Goal: Book appointment/travel/reservation

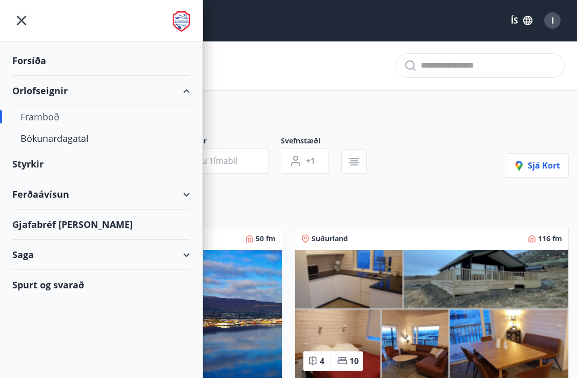
scroll to position [150, 0]
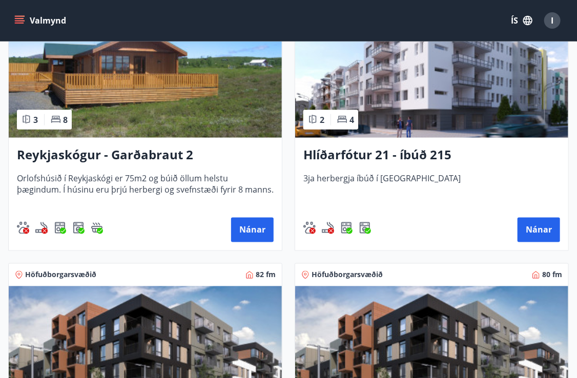
scroll to position [539, 0]
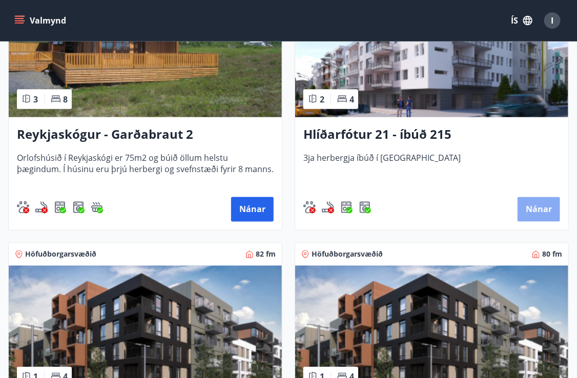
click at [539, 210] on button "Nánar" at bounding box center [538, 209] width 42 height 25
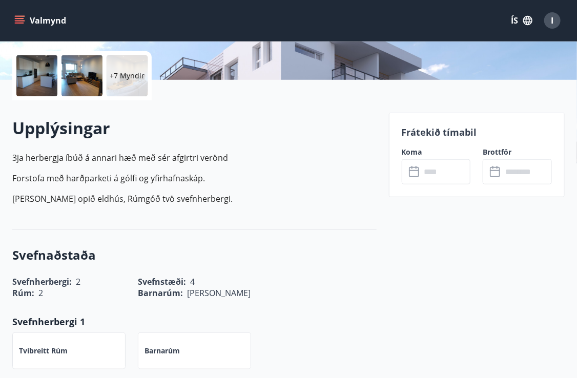
scroll to position [246, 0]
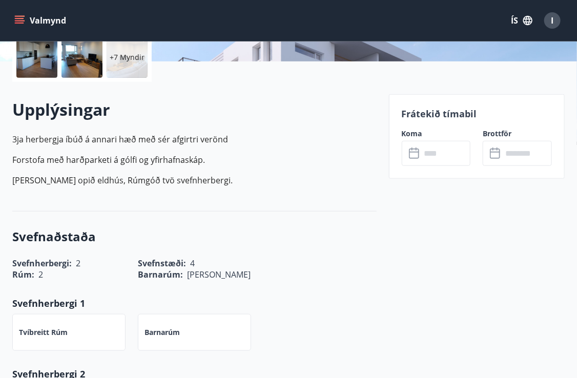
click at [231, 320] on div "Barnarúm" at bounding box center [194, 332] width 113 height 37
click at [441, 151] on input "text" at bounding box center [446, 153] width 50 height 25
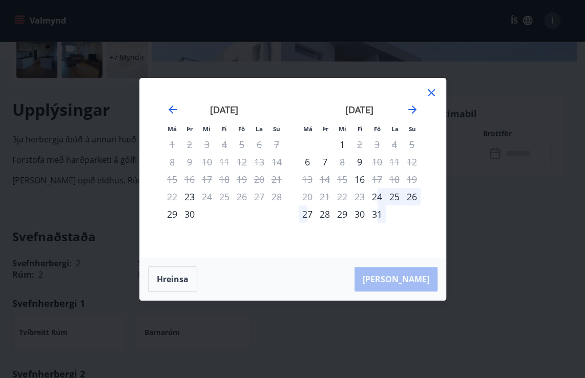
click at [434, 90] on icon at bounding box center [431, 93] width 12 height 12
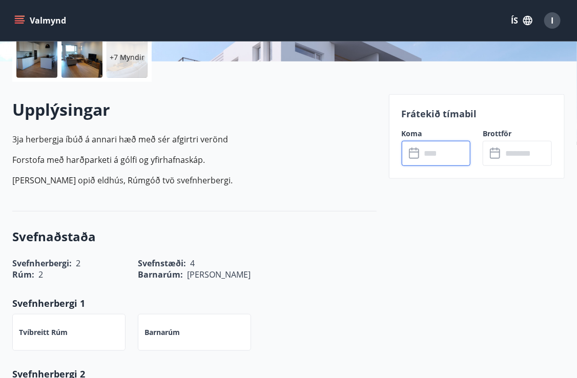
click at [444, 158] on input "text" at bounding box center [446, 153] width 50 height 25
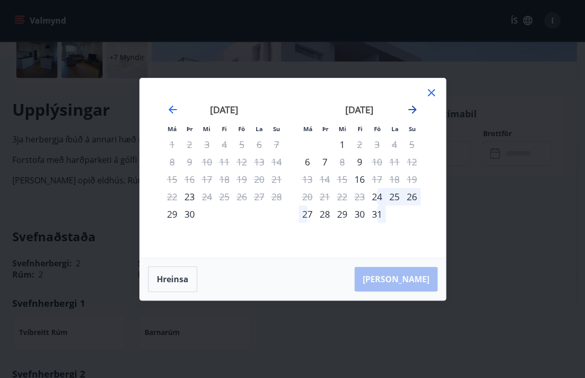
click at [411, 110] on icon "Move forward to switch to the next month." at bounding box center [412, 109] width 8 height 8
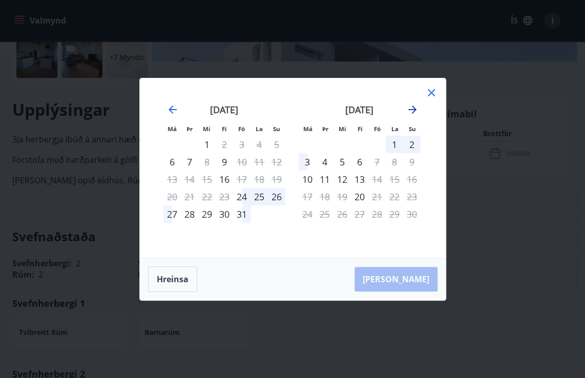
click at [411, 110] on icon "Move forward to switch to the next month." at bounding box center [412, 109] width 8 height 8
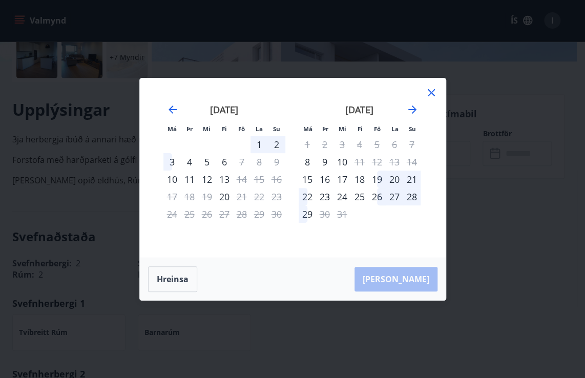
click at [432, 92] on icon at bounding box center [431, 92] width 7 height 7
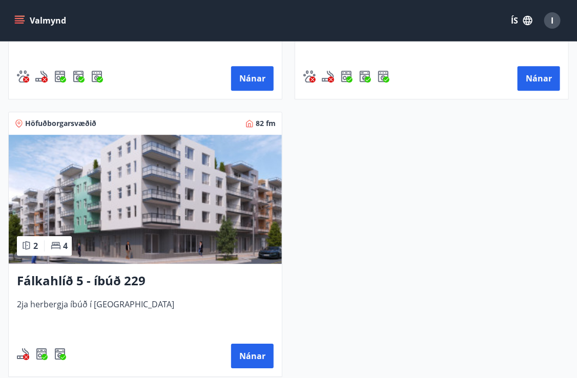
scroll to position [1024, 0]
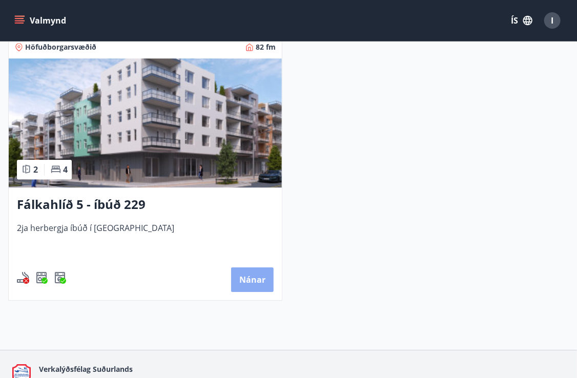
click at [245, 278] on button "Nánar" at bounding box center [252, 279] width 42 height 25
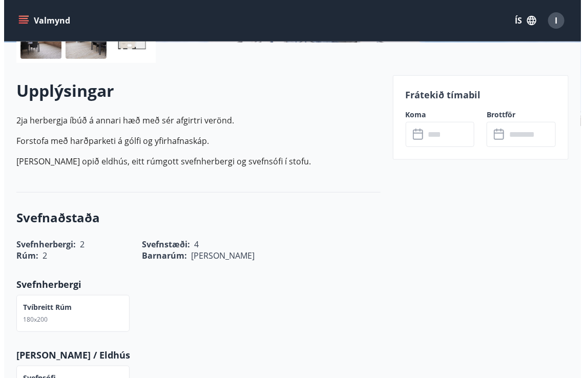
scroll to position [266, 0]
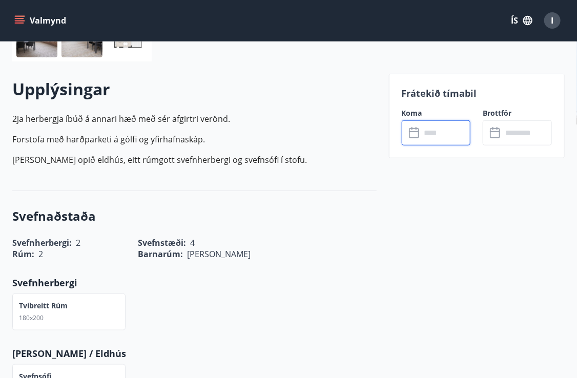
click at [448, 136] on input "text" at bounding box center [446, 132] width 50 height 25
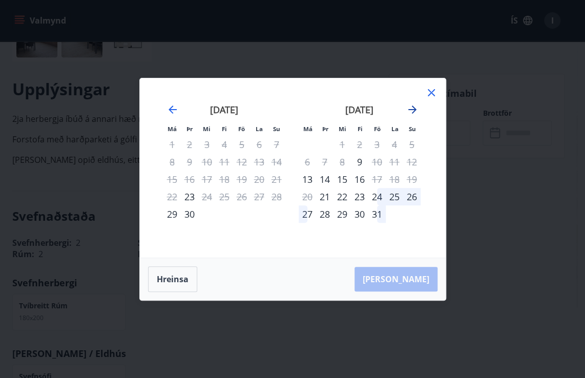
click at [412, 109] on icon "Move forward to switch to the next month." at bounding box center [412, 109] width 8 height 8
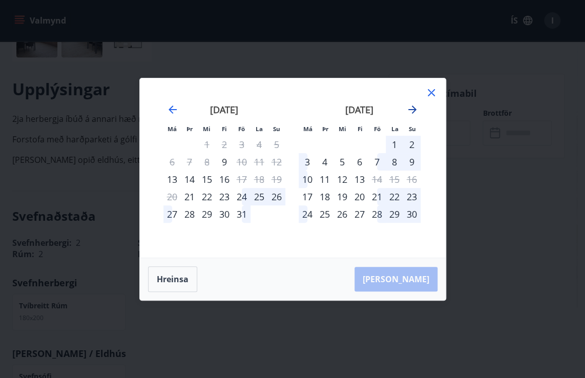
click at [412, 109] on icon "Move forward to switch to the next month." at bounding box center [412, 109] width 8 height 8
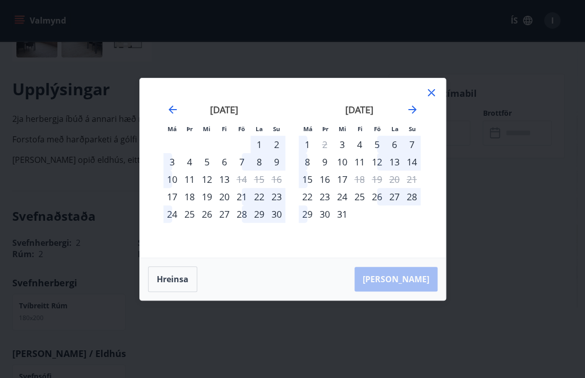
click at [373, 142] on div "5" at bounding box center [376, 144] width 17 height 17
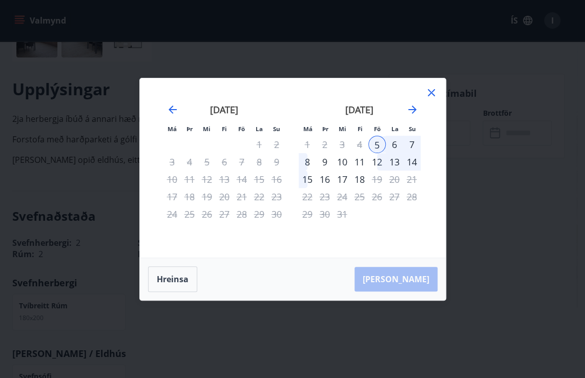
click at [306, 166] on div "8" at bounding box center [307, 161] width 17 height 17
